Goal: Task Accomplishment & Management: Manage account settings

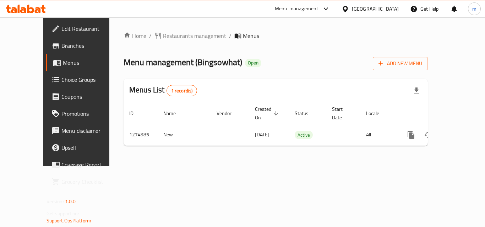
click at [40, 9] on icon at bounding box center [38, 10] width 6 height 6
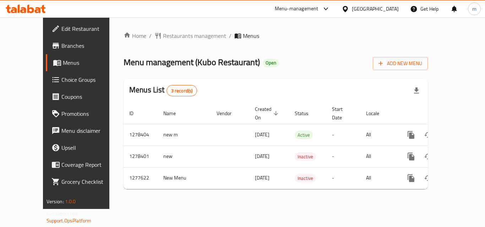
click at [34, 9] on icon at bounding box center [30, 9] width 7 height 9
click at [43, 6] on icon at bounding box center [42, 9] width 5 height 8
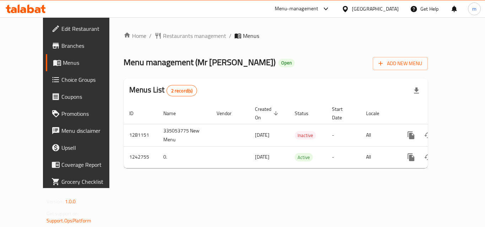
click at [20, 11] on icon at bounding box center [19, 9] width 2 height 8
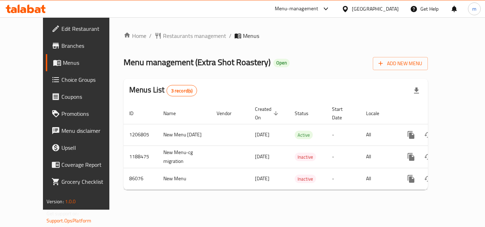
click at [32, 13] on icon at bounding box center [30, 9] width 7 height 9
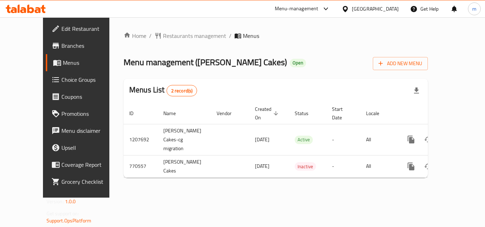
click at [15, 8] on icon at bounding box center [14, 10] width 6 height 6
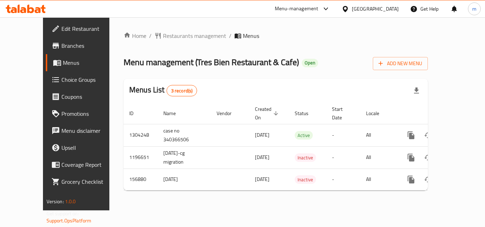
click at [29, 11] on icon at bounding box center [30, 9] width 7 height 9
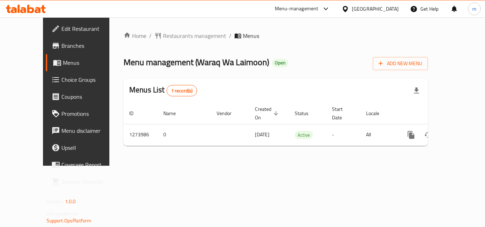
click at [20, 7] on icon at bounding box center [26, 9] width 40 height 9
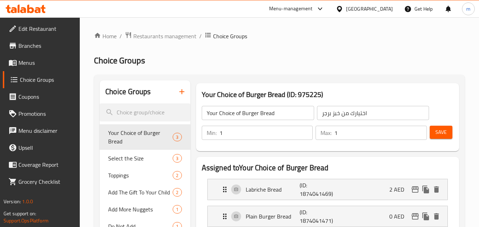
click at [42, 6] on icon at bounding box center [42, 9] width 5 height 8
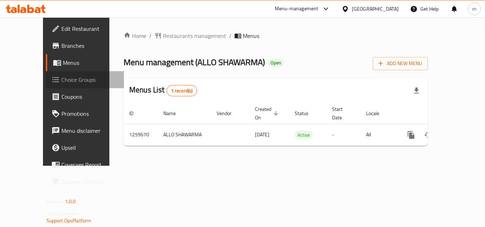
click at [61, 79] on span "Choice Groups" at bounding box center [89, 80] width 57 height 9
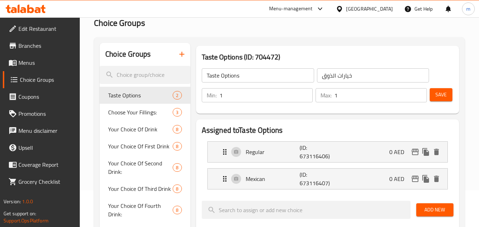
scroll to position [71, 0]
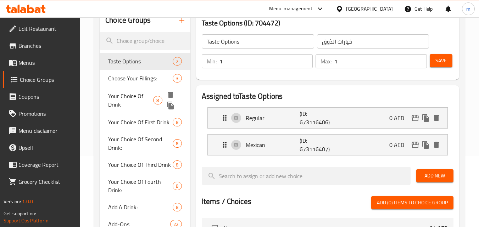
click at [136, 95] on span "Your Choice Of Drink" at bounding box center [130, 100] width 45 height 17
type input "Your Choice Of Drink"
type input "اختيارك من الشراب"
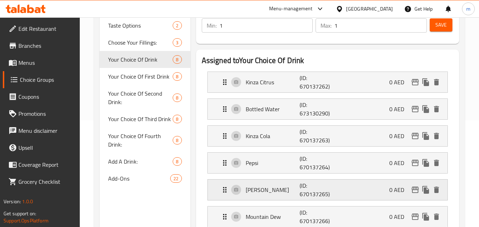
scroll to position [106, 0]
click at [132, 164] on span "Add A Drink:" at bounding box center [129, 162] width 43 height 9
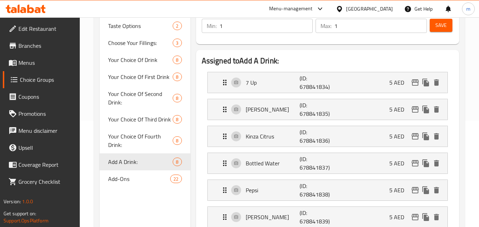
type input "Add A Drink:"
type input "أضف مشروبًا:"
type input "0"
type input "8"
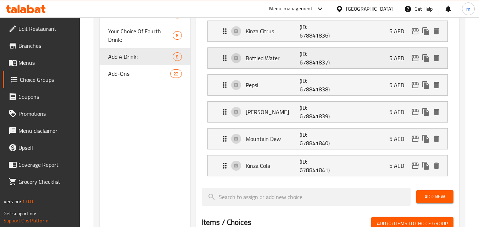
scroll to position [213, 0]
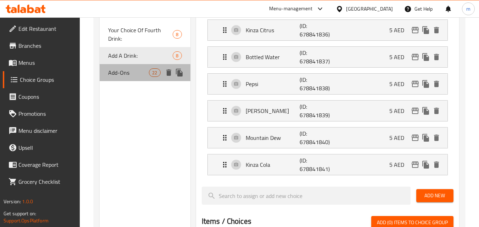
click at [118, 72] on span "Add-Ons" at bounding box center [128, 72] width 41 height 9
type input "Add-Ons"
type input "الإضافات"
type input "22"
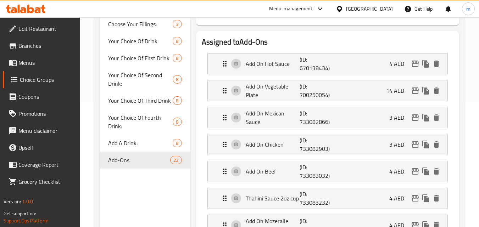
scroll to position [0, 0]
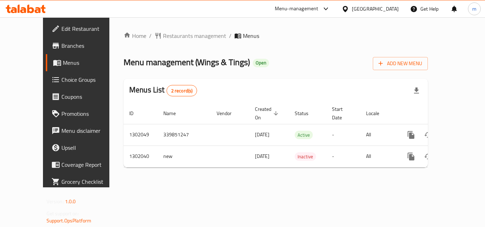
click at [17, 6] on icon at bounding box center [26, 9] width 40 height 9
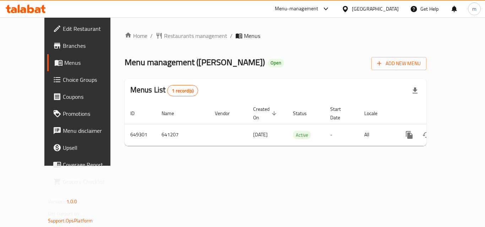
click at [28, 7] on icon at bounding box center [30, 9] width 7 height 9
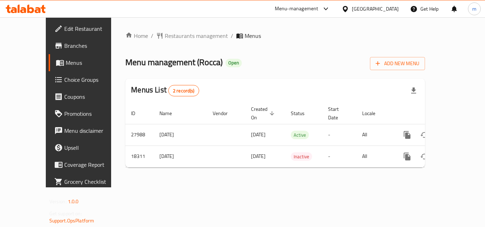
click at [35, 10] on icon at bounding box center [38, 10] width 6 height 6
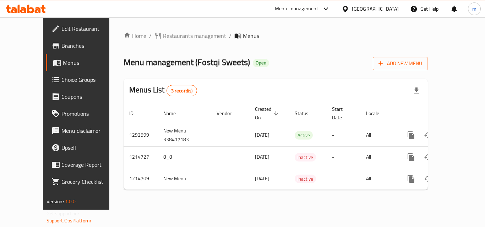
click at [34, 10] on icon at bounding box center [26, 9] width 40 height 9
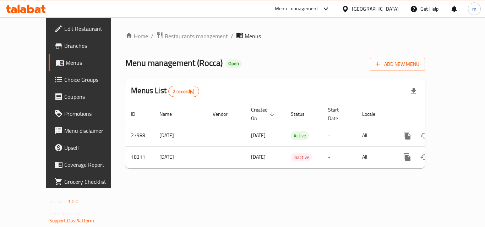
click at [39, 12] on icon at bounding box center [38, 10] width 6 height 6
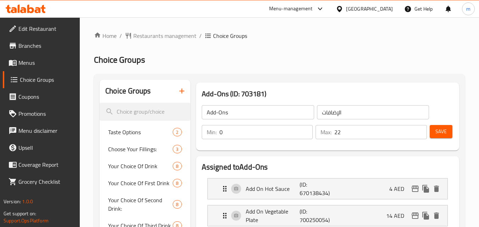
click at [39, 10] on icon at bounding box center [38, 10] width 6 height 6
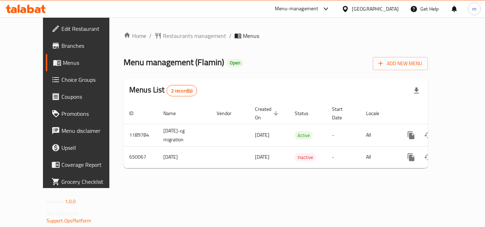
click at [31, 4] on div at bounding box center [25, 9] width 51 height 14
click at [30, 13] on icon at bounding box center [30, 9] width 7 height 9
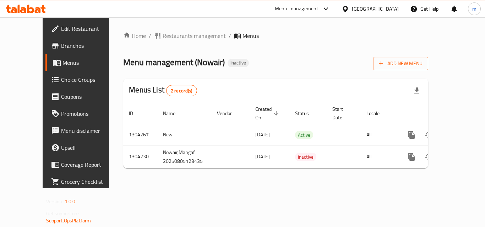
click at [32, 13] on div at bounding box center [26, 9] width 40 height 9
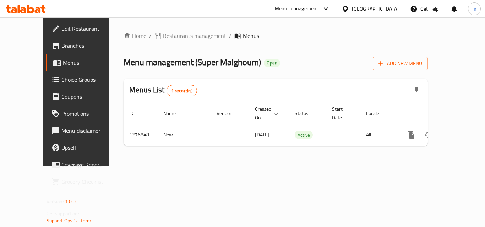
click at [29, 7] on icon at bounding box center [30, 9] width 7 height 9
click at [23, 8] on icon at bounding box center [23, 10] width 6 height 6
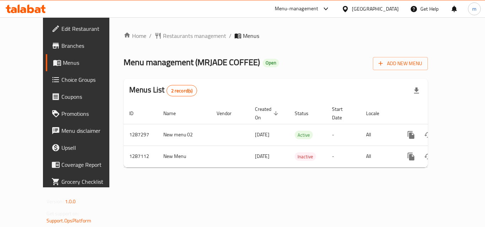
click at [36, 7] on icon at bounding box center [26, 9] width 40 height 9
click at [30, 8] on icon at bounding box center [30, 9] width 7 height 9
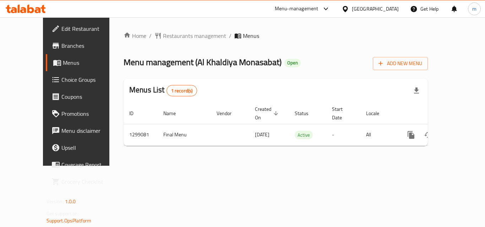
click at [33, 7] on icon at bounding box center [26, 9] width 40 height 9
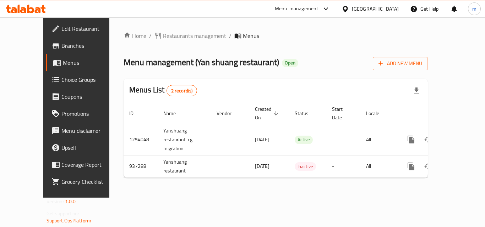
click at [15, 11] on icon at bounding box center [14, 10] width 6 height 6
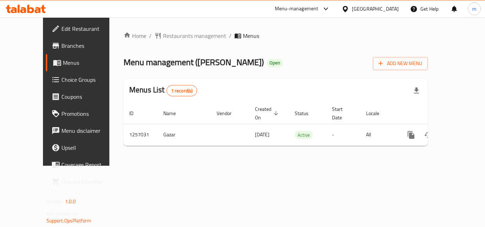
click at [26, 9] on icon at bounding box center [23, 10] width 6 height 6
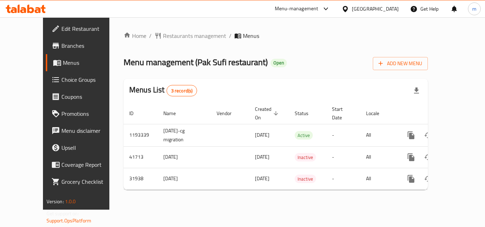
click at [40, 8] on icon at bounding box center [26, 9] width 40 height 9
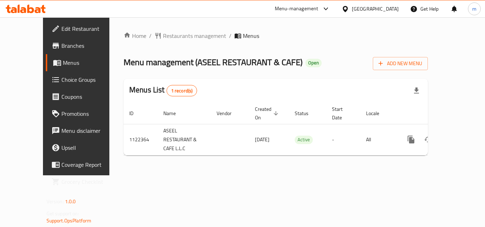
click at [34, 9] on icon at bounding box center [30, 9] width 7 height 9
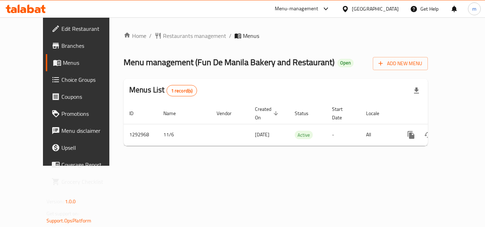
click at [33, 12] on icon at bounding box center [30, 9] width 7 height 9
click at [61, 28] on span "Edit Restaurant" at bounding box center [89, 28] width 57 height 9
click at [27, 11] on icon at bounding box center [26, 9] width 40 height 9
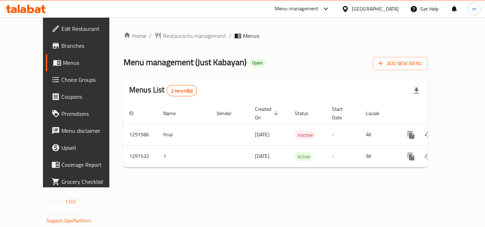
click at [26, 7] on icon at bounding box center [26, 9] width 40 height 9
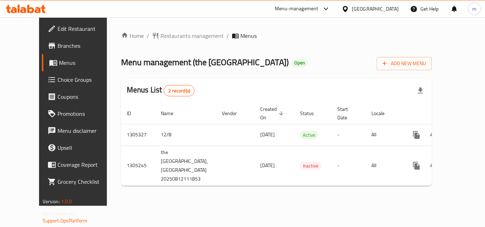
click at [26, 8] on icon at bounding box center [26, 9] width 40 height 9
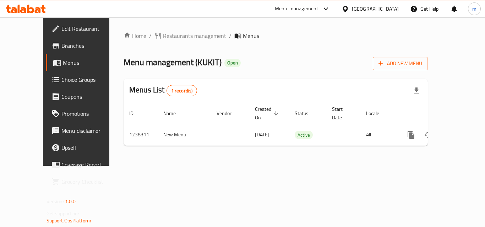
click at [33, 7] on icon at bounding box center [26, 9] width 40 height 9
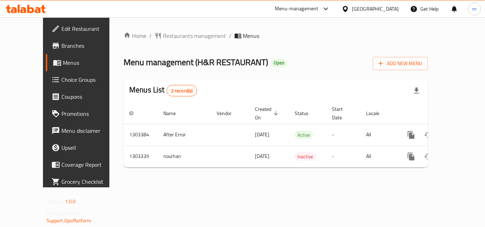
click at [26, 9] on icon at bounding box center [23, 10] width 6 height 6
